Goal: Task Accomplishment & Management: Complete application form

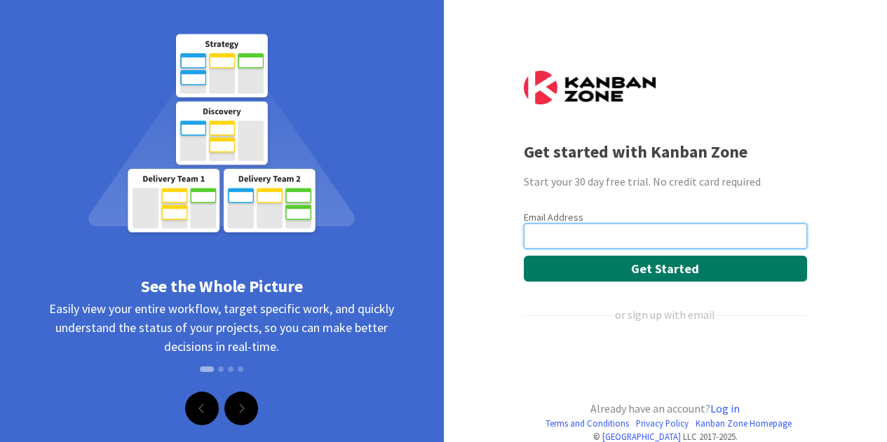
scroll to position [56, 0]
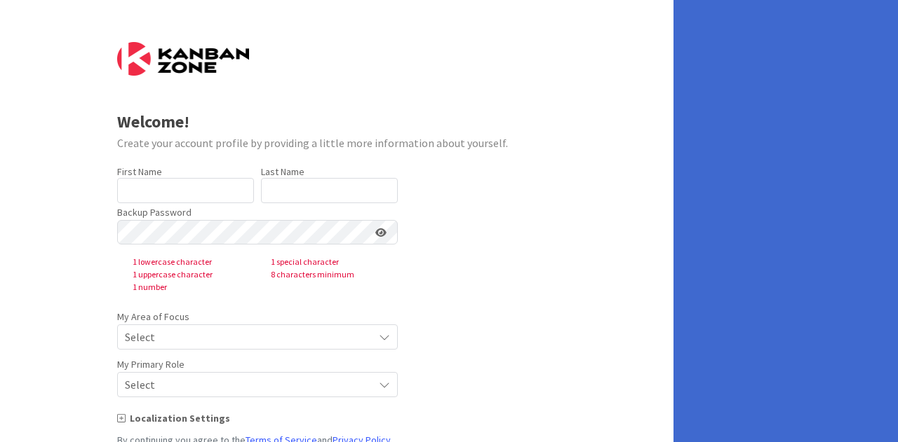
type input "Tolga"
type input "Culcu"
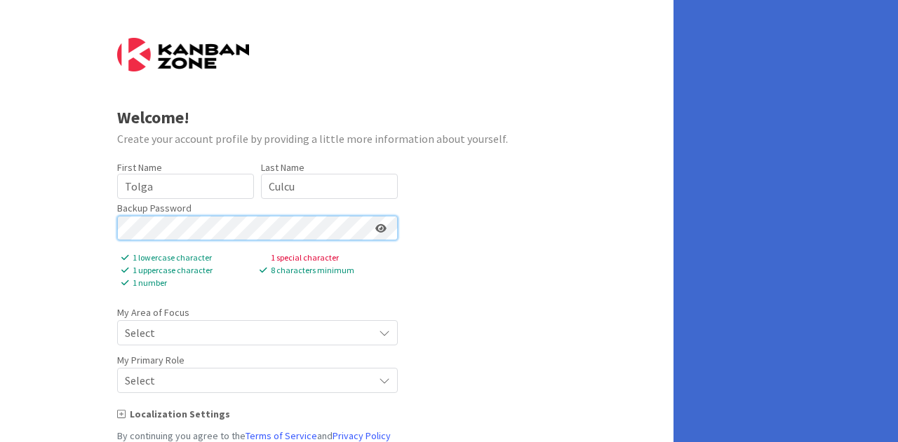
click at [22, 208] on div "Welcome! Create your account profile by providing a little more information abo…" at bounding box center [336, 265] width 673 height 538
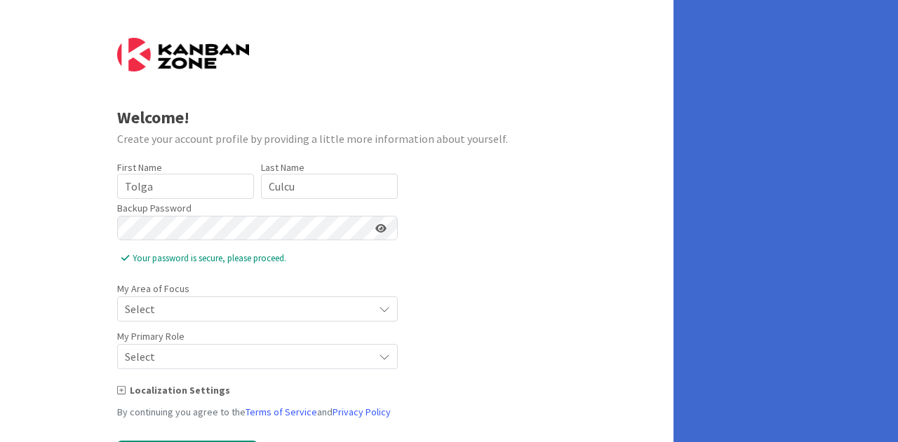
click at [379, 224] on icon at bounding box center [380, 229] width 11 height 10
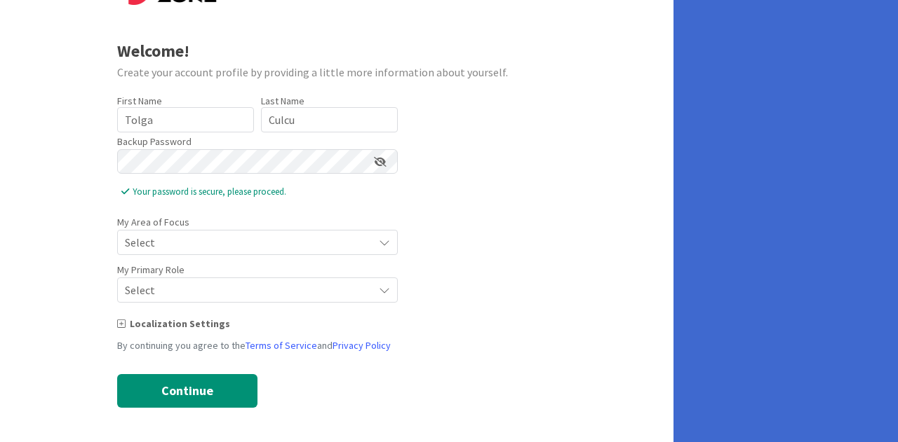
click at [195, 243] on span "Select" at bounding box center [245, 243] width 241 height 20
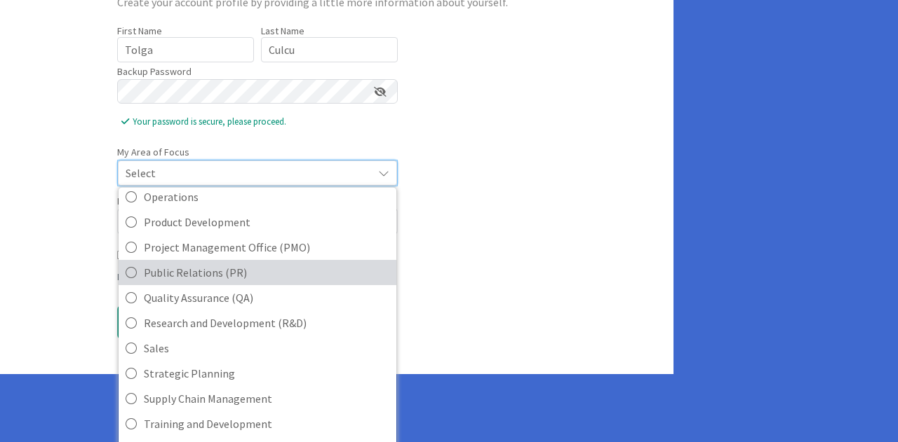
scroll to position [165, 0]
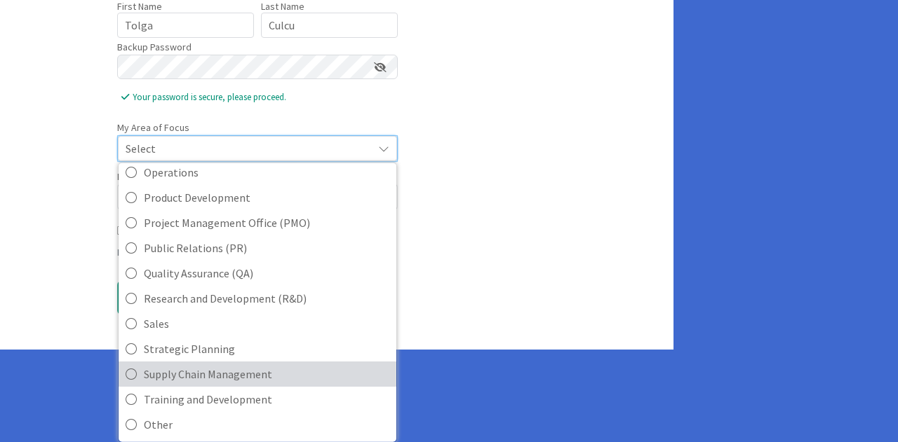
click at [257, 369] on span "Supply Chain Management" at bounding box center [266, 374] width 245 height 21
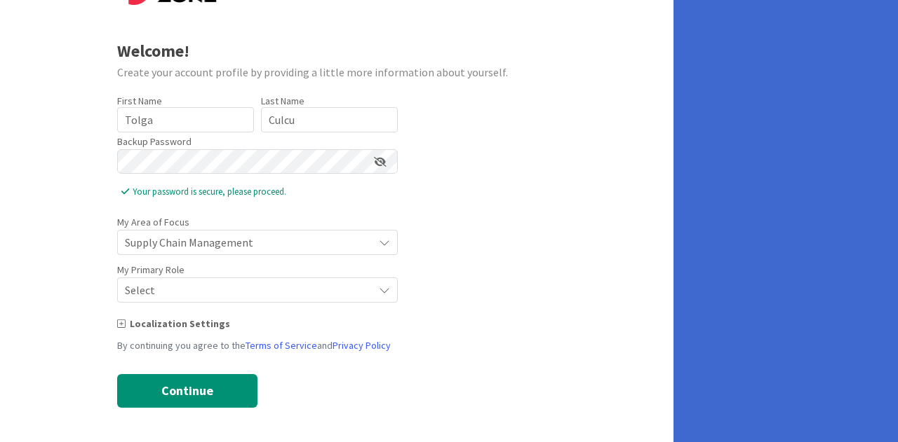
click at [237, 289] on span "Select" at bounding box center [245, 290] width 241 height 20
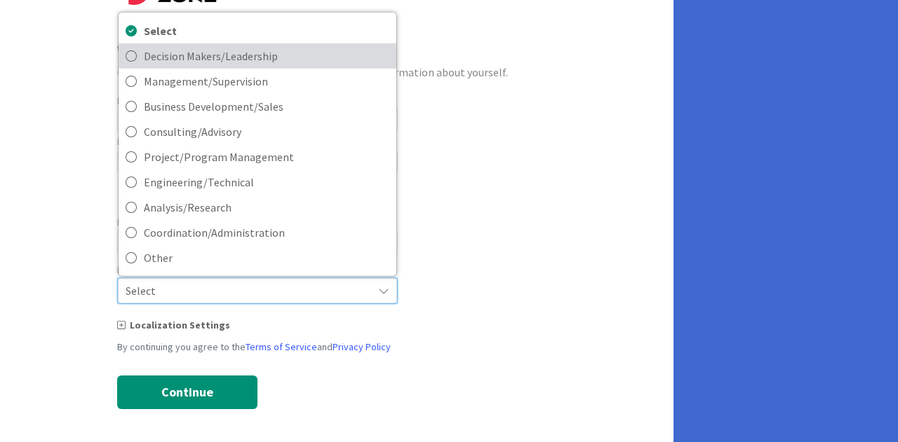
click at [235, 57] on span "Decision Makers/Leadership" at bounding box center [266, 56] width 245 height 21
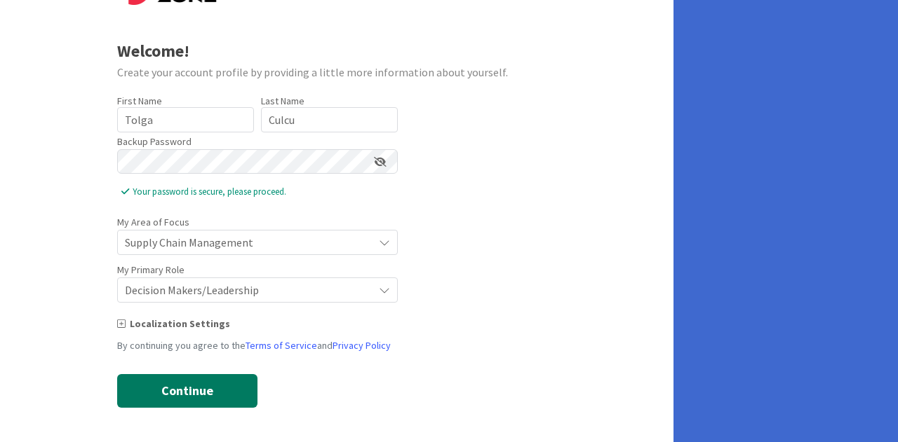
click at [224, 384] on button "Continue" at bounding box center [187, 391] width 140 height 34
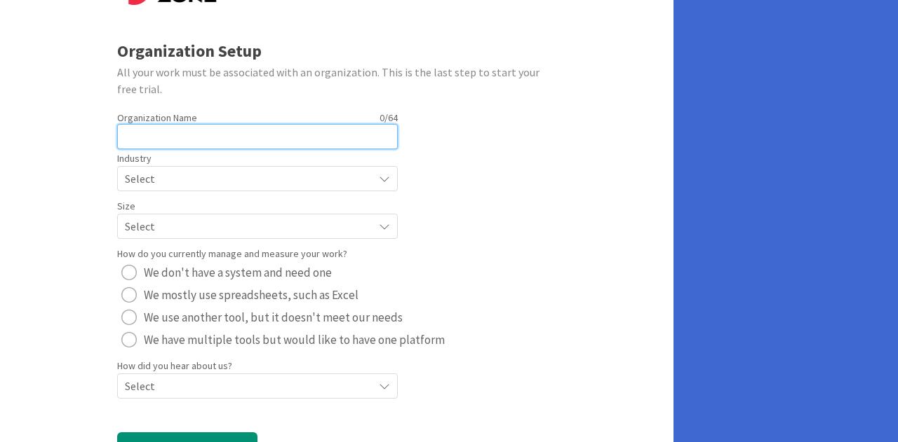
click at [227, 127] on input "text" at bounding box center [257, 136] width 280 height 25
type input "dfdsf"
click at [281, 172] on span "Select" at bounding box center [245, 179] width 241 height 20
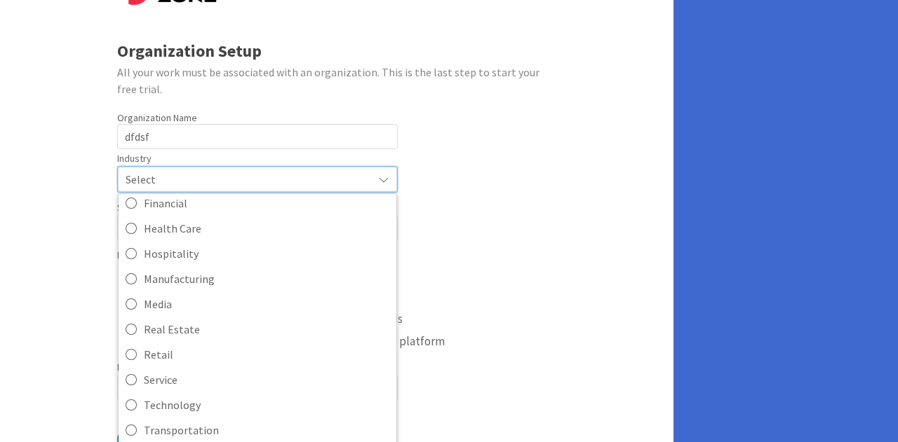
scroll to position [130, 0]
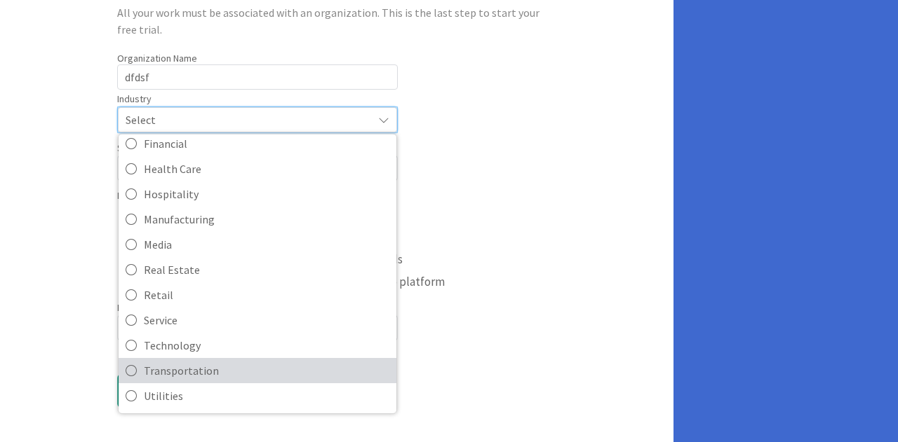
click at [214, 366] on span "Transportation" at bounding box center [266, 370] width 245 height 21
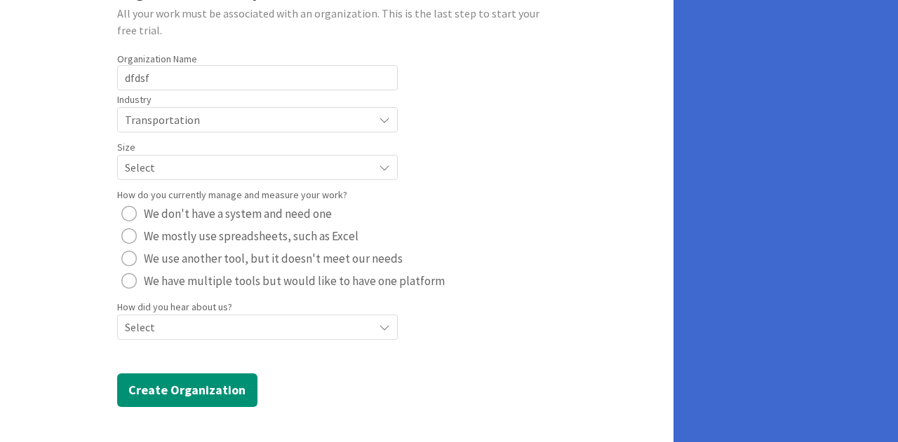
scroll to position [129, 0]
click at [217, 407] on div "Organization Setup All your work must be associated with an organization. This …" at bounding box center [336, 157] width 673 height 572
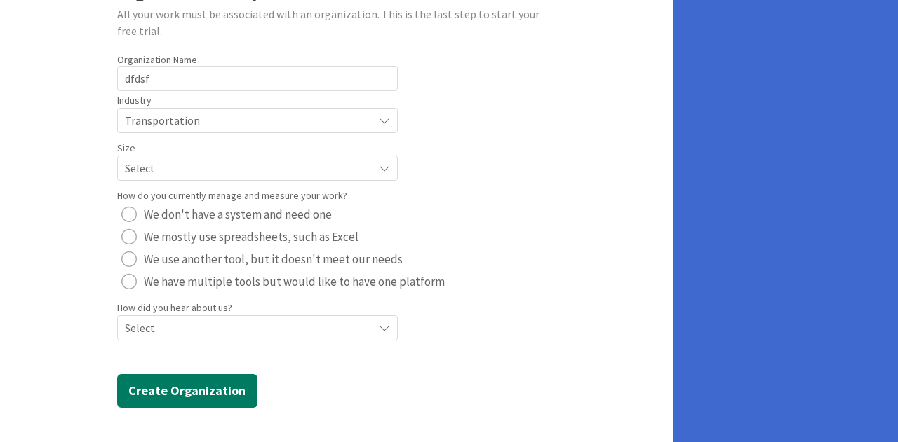
click at [217, 396] on button "Create Organization" at bounding box center [187, 391] width 140 height 34
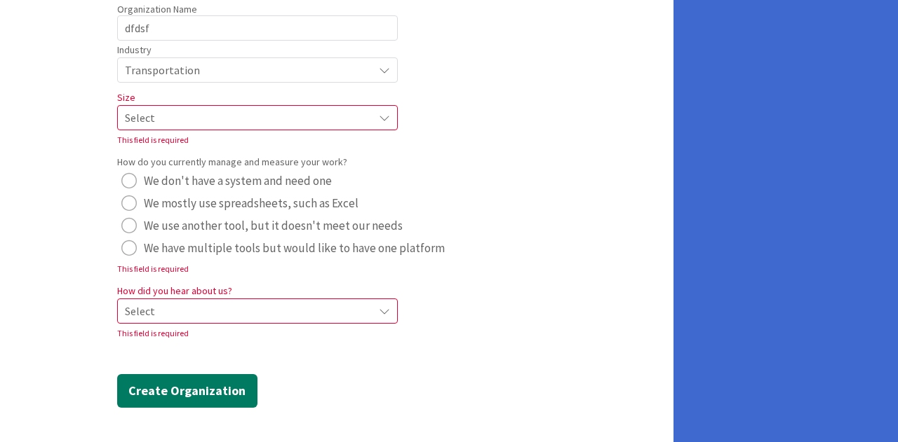
scroll to position [0, 0]
